Goal: Task Accomplishment & Management: Use online tool/utility

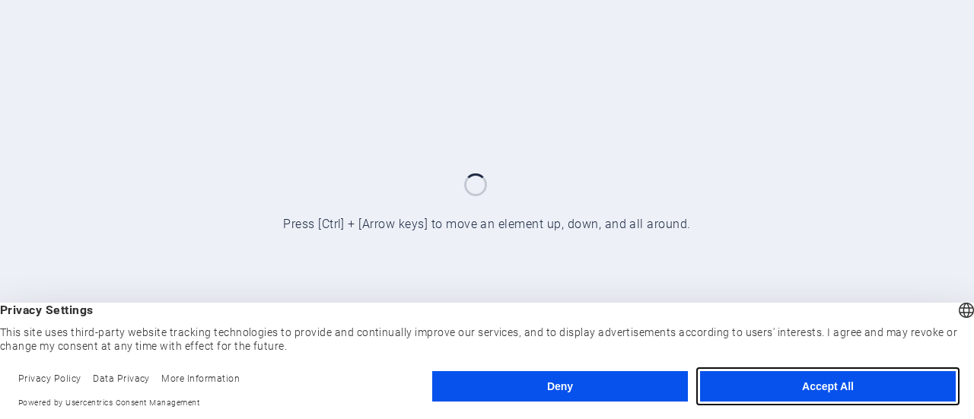
click at [779, 391] on button "Accept All" at bounding box center [828, 386] width 256 height 30
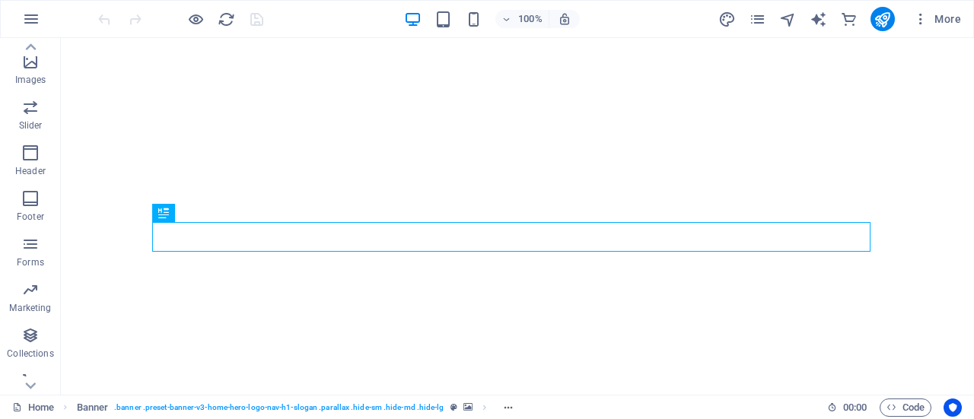
scroll to position [360, 0]
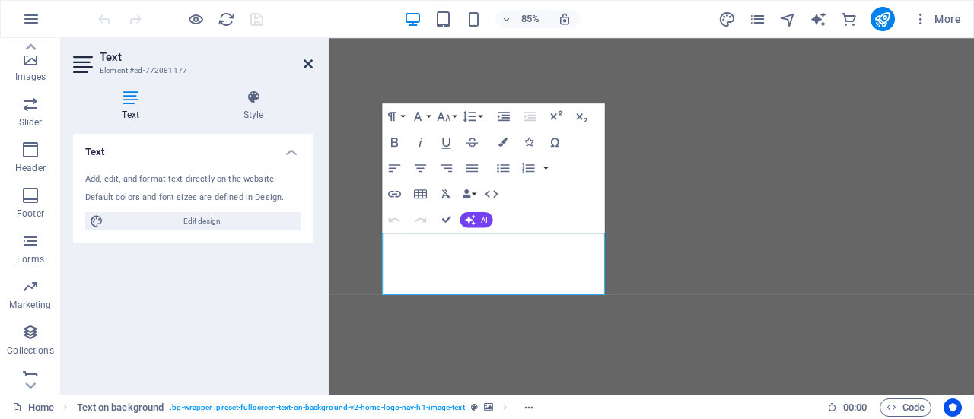
click at [303, 64] on icon at bounding box center [307, 64] width 9 height 12
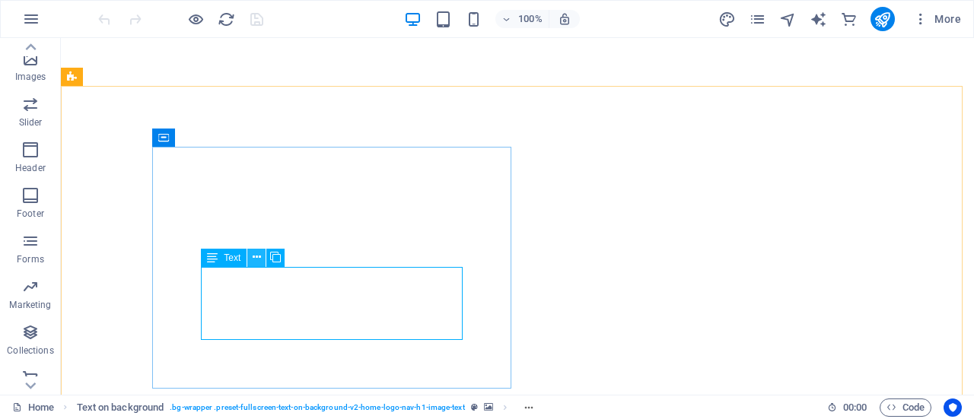
click at [258, 254] on icon at bounding box center [257, 257] width 8 height 16
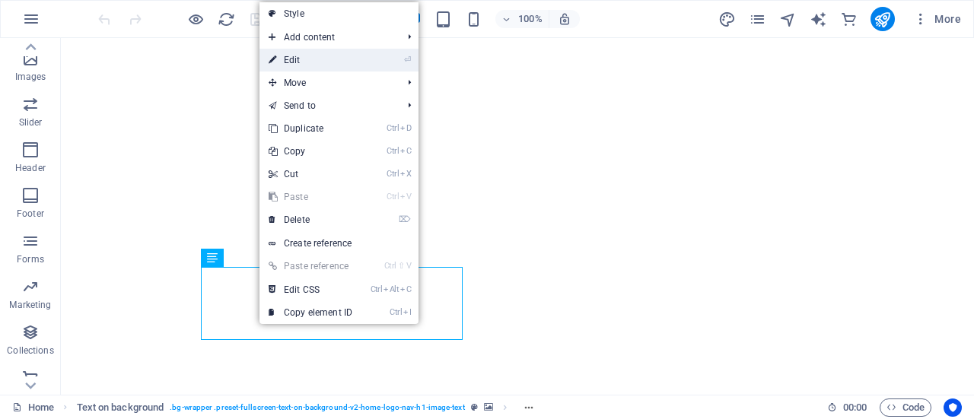
click at [313, 51] on link "⏎ Edit" at bounding box center [310, 60] width 102 height 23
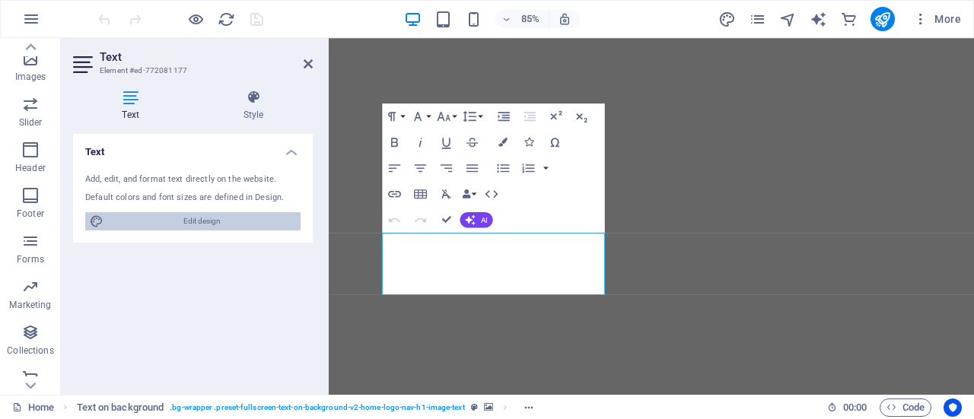
click at [221, 219] on span "Edit design" at bounding box center [202, 221] width 188 height 18
select select "px"
select select "200"
select select "px"
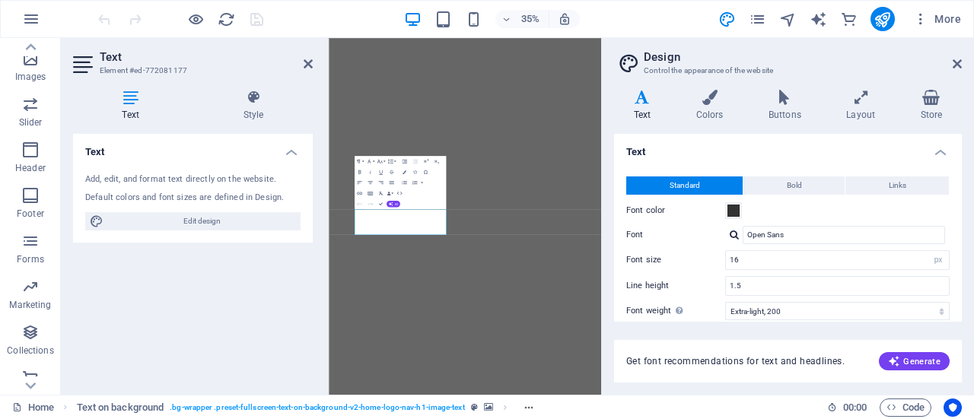
click at [214, 328] on div "Text Add, edit, and format text directly on the website. Default colors and fon…" at bounding box center [193, 258] width 240 height 249
click at [961, 61] on aside "Design Control the appearance of the website Variants Text Colors Buttons Layou…" at bounding box center [787, 216] width 373 height 357
click at [954, 64] on icon at bounding box center [956, 64] width 9 height 12
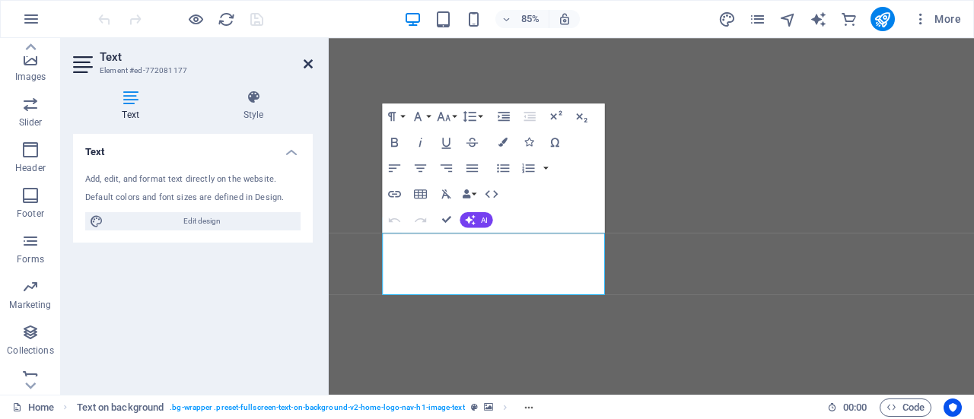
click at [312, 59] on icon at bounding box center [307, 64] width 9 height 12
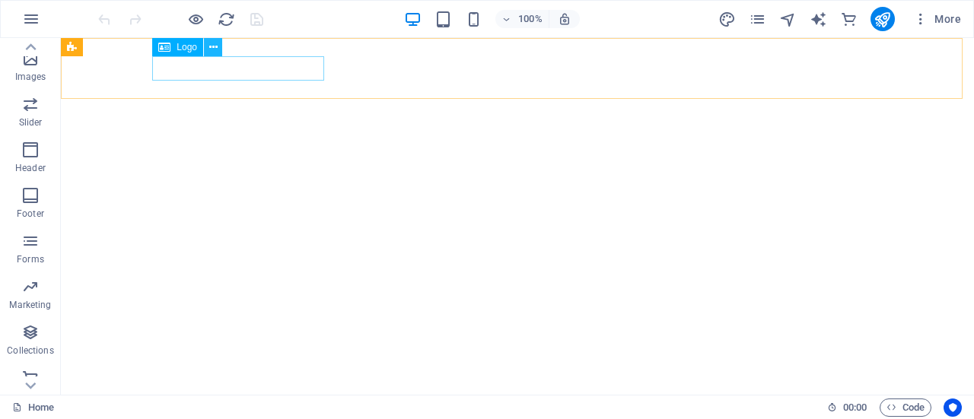
click at [209, 47] on icon at bounding box center [213, 48] width 8 height 16
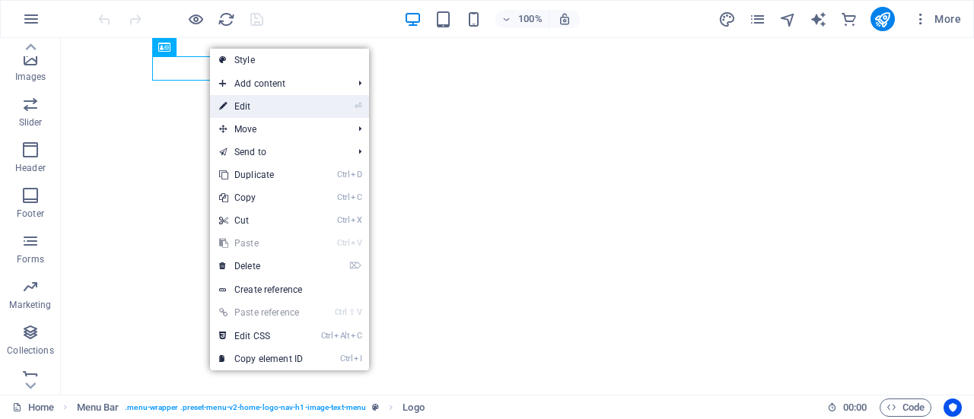
click at [250, 99] on link "⏎ Edit" at bounding box center [261, 106] width 102 height 23
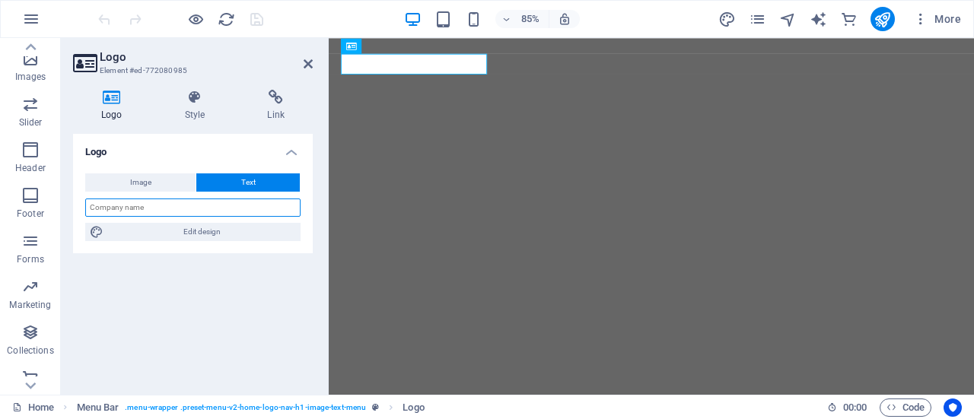
click at [151, 208] on input "text" at bounding box center [192, 208] width 215 height 18
type input "1Stop Financial House"
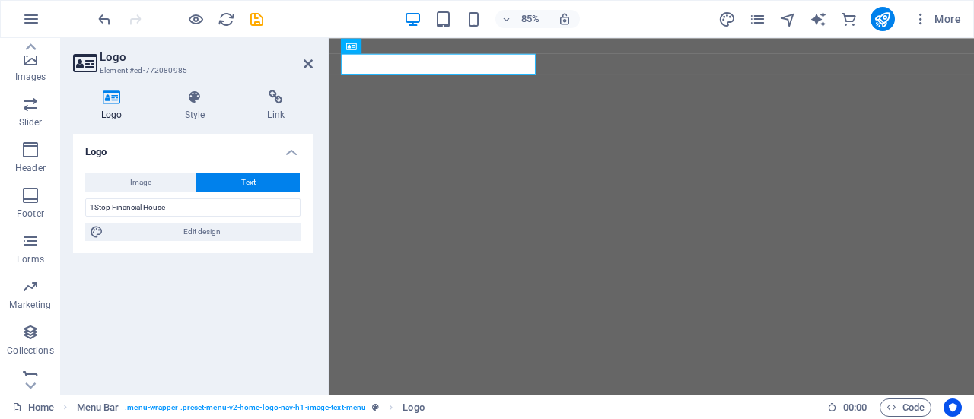
click at [196, 276] on div "Logo Image Text Drag files here, click to choose files or select files from Fil…" at bounding box center [193, 258] width 240 height 249
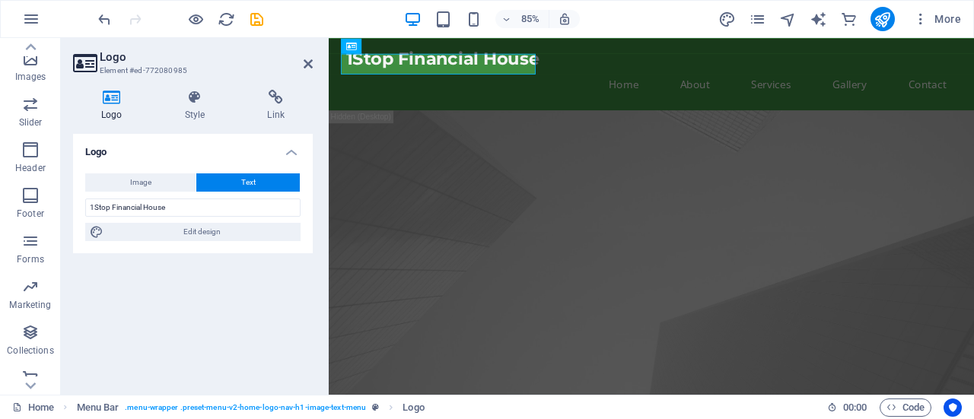
scroll to position [0, 0]
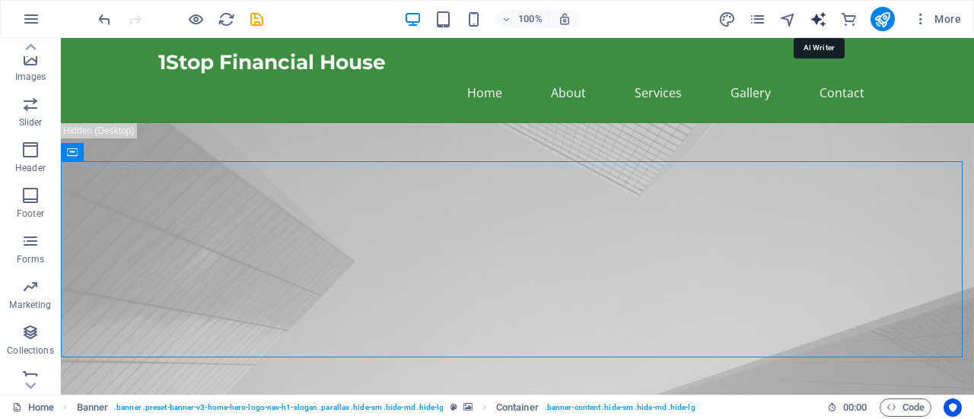
click at [818, 22] on icon "text_generator" at bounding box center [817, 19] width 17 height 17
select select "English"
